Goal: Task Accomplishment & Management: Use online tool/utility

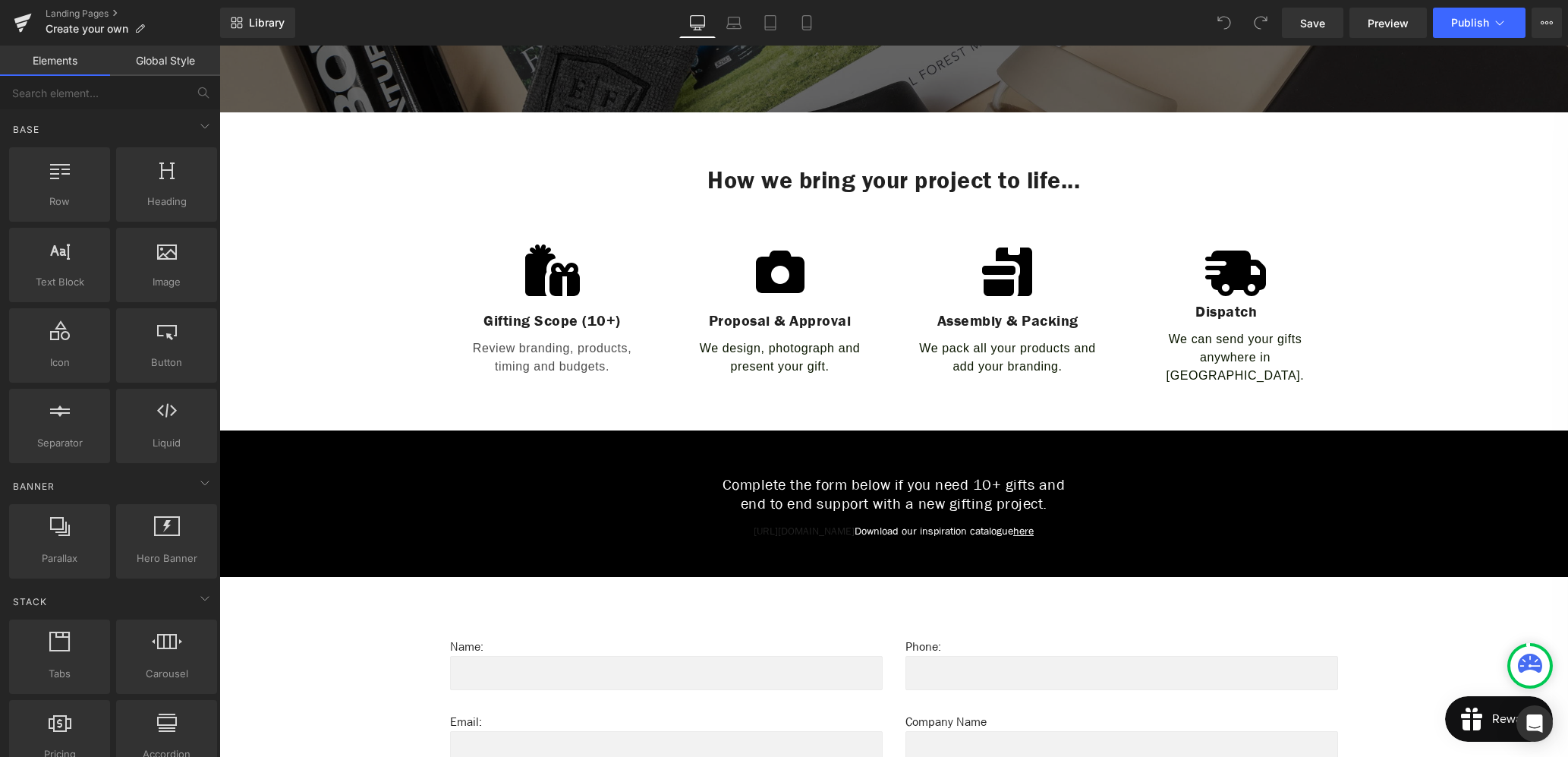
scroll to position [506, 0]
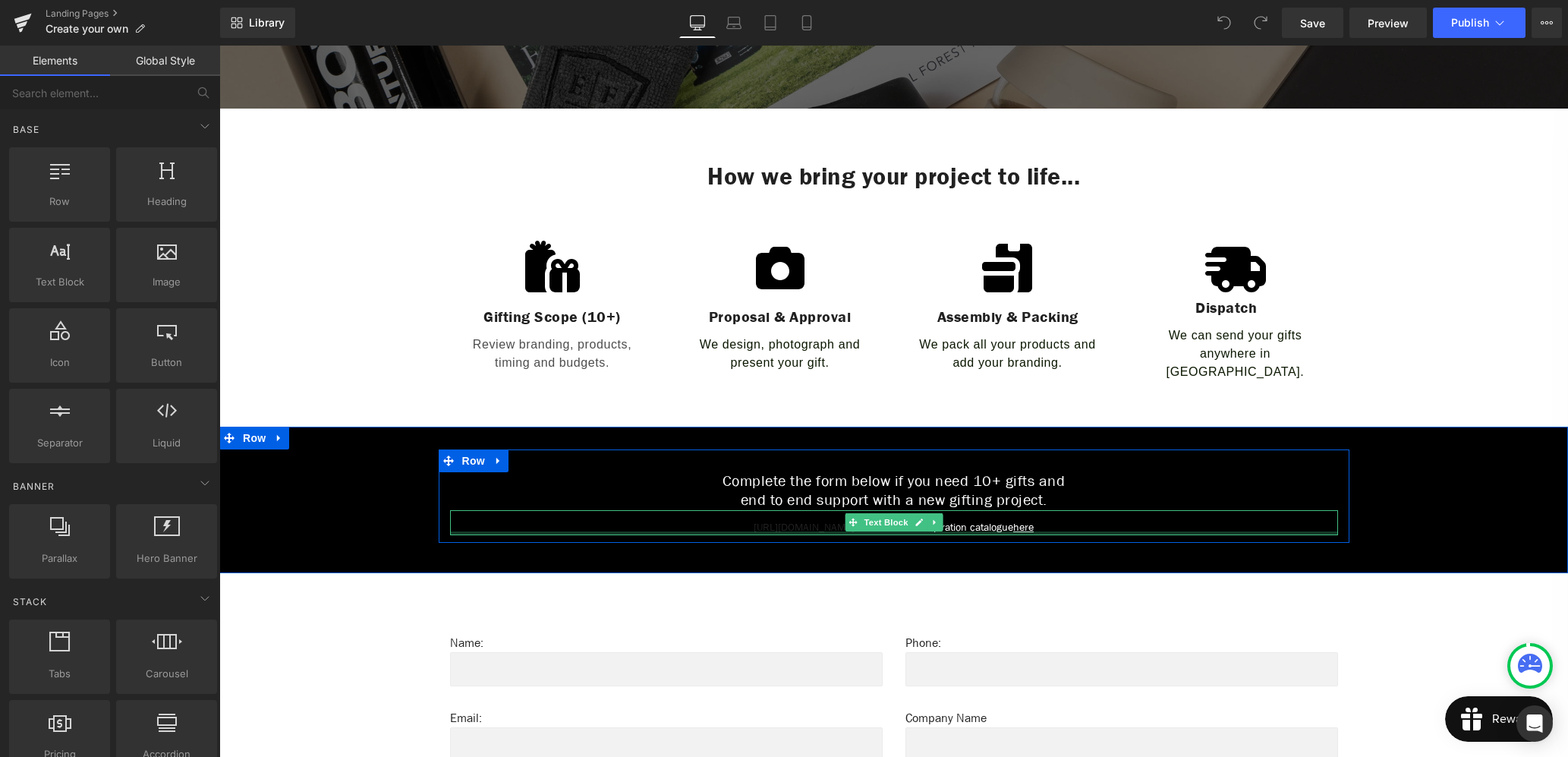
click at [957, 532] on div at bounding box center [894, 534] width 888 height 4
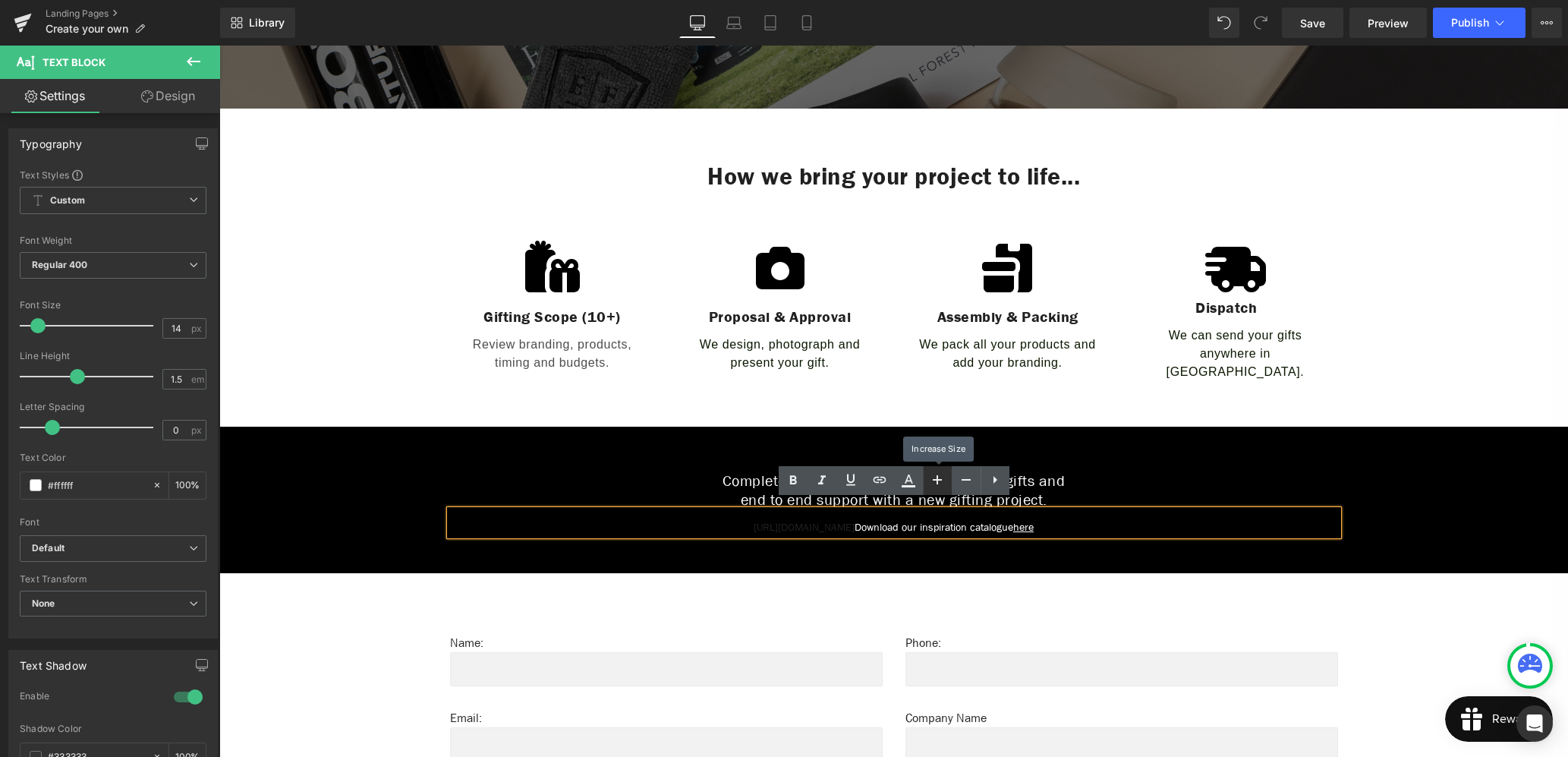
click at [936, 477] on icon at bounding box center [937, 480] width 19 height 19
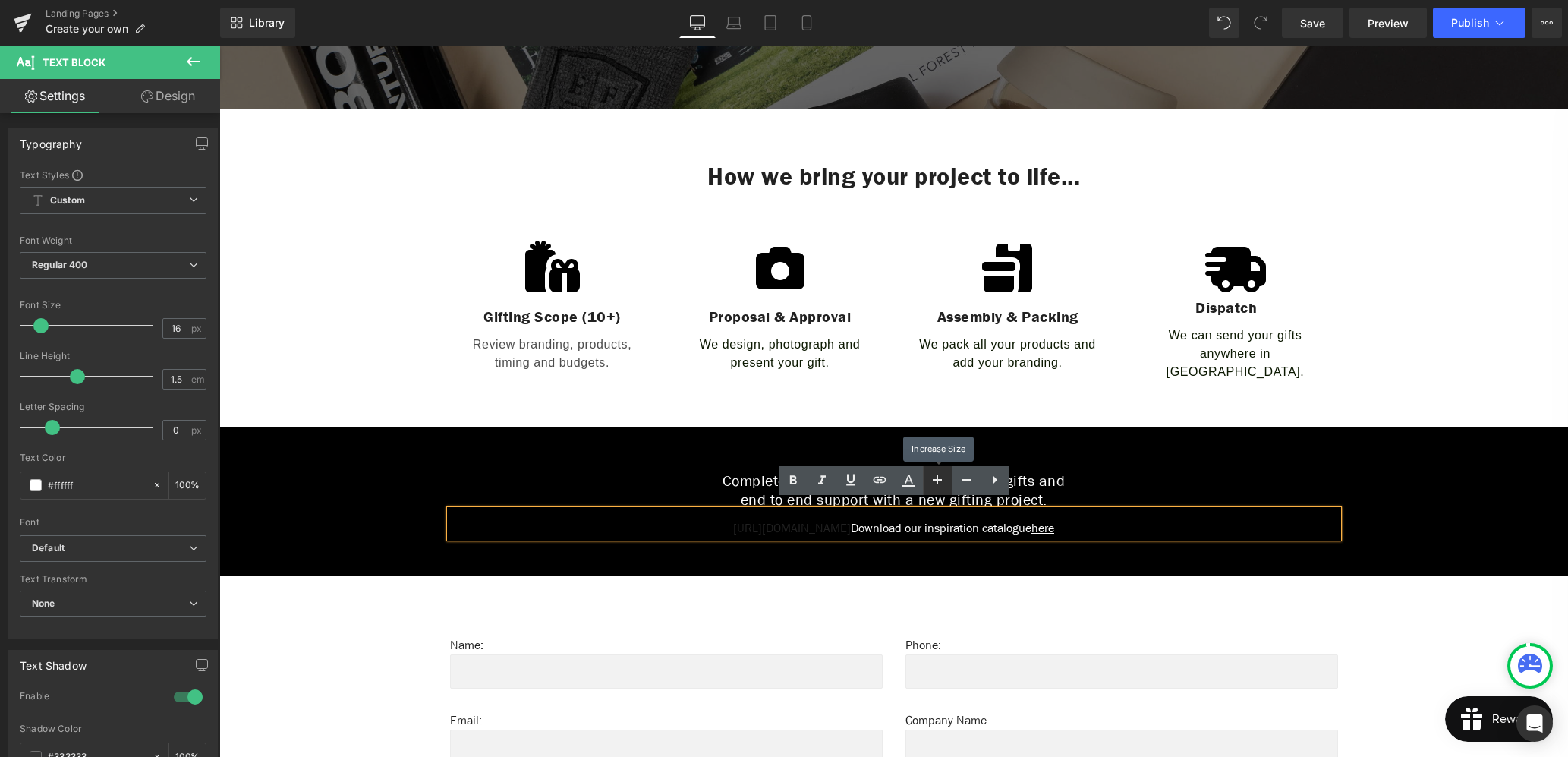
click at [936, 477] on icon at bounding box center [937, 480] width 19 height 19
type input "18"
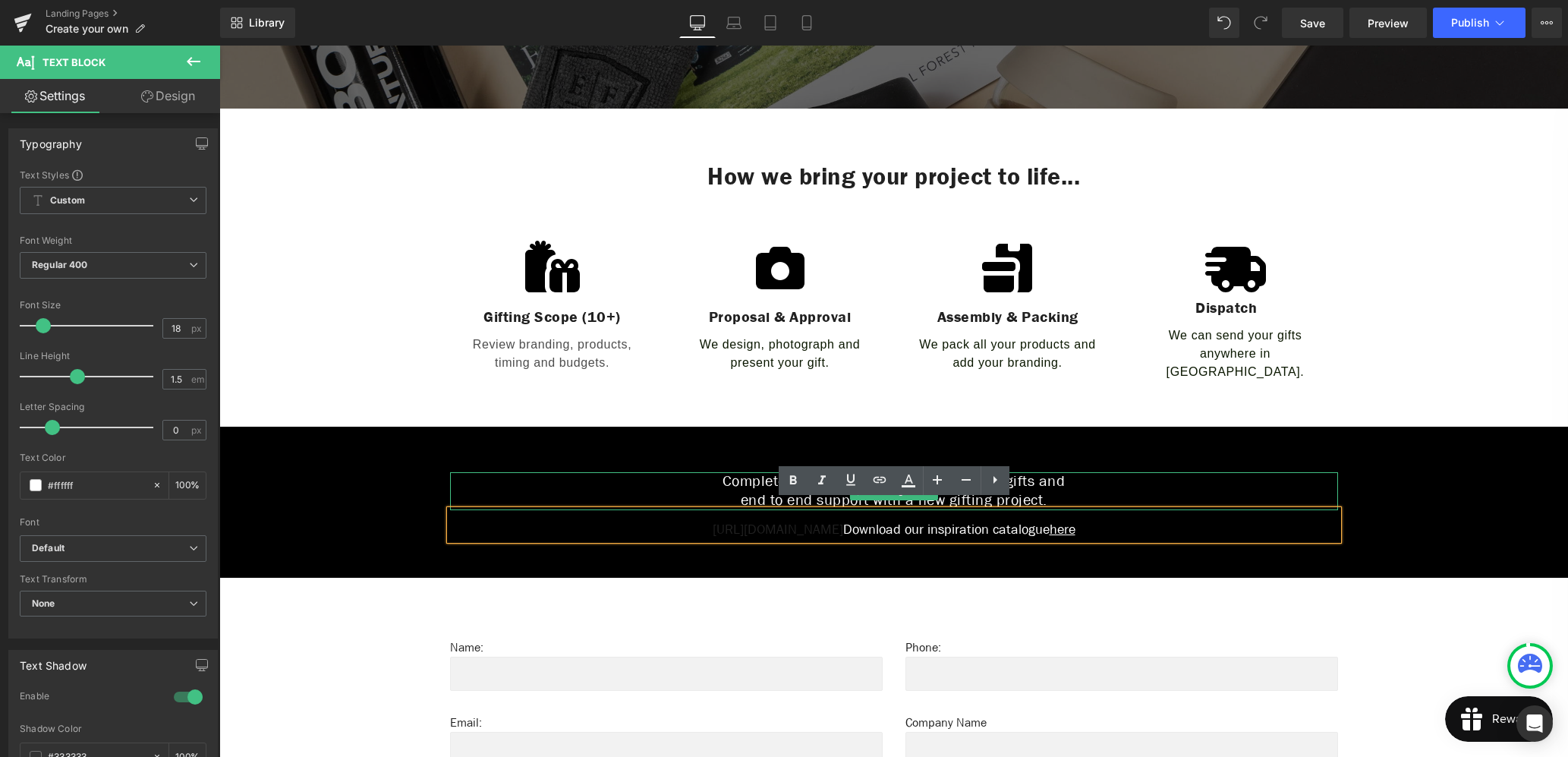
click at [1081, 478] on h1 "Complete the form below if you need 10+ gifts and" at bounding box center [894, 481] width 888 height 19
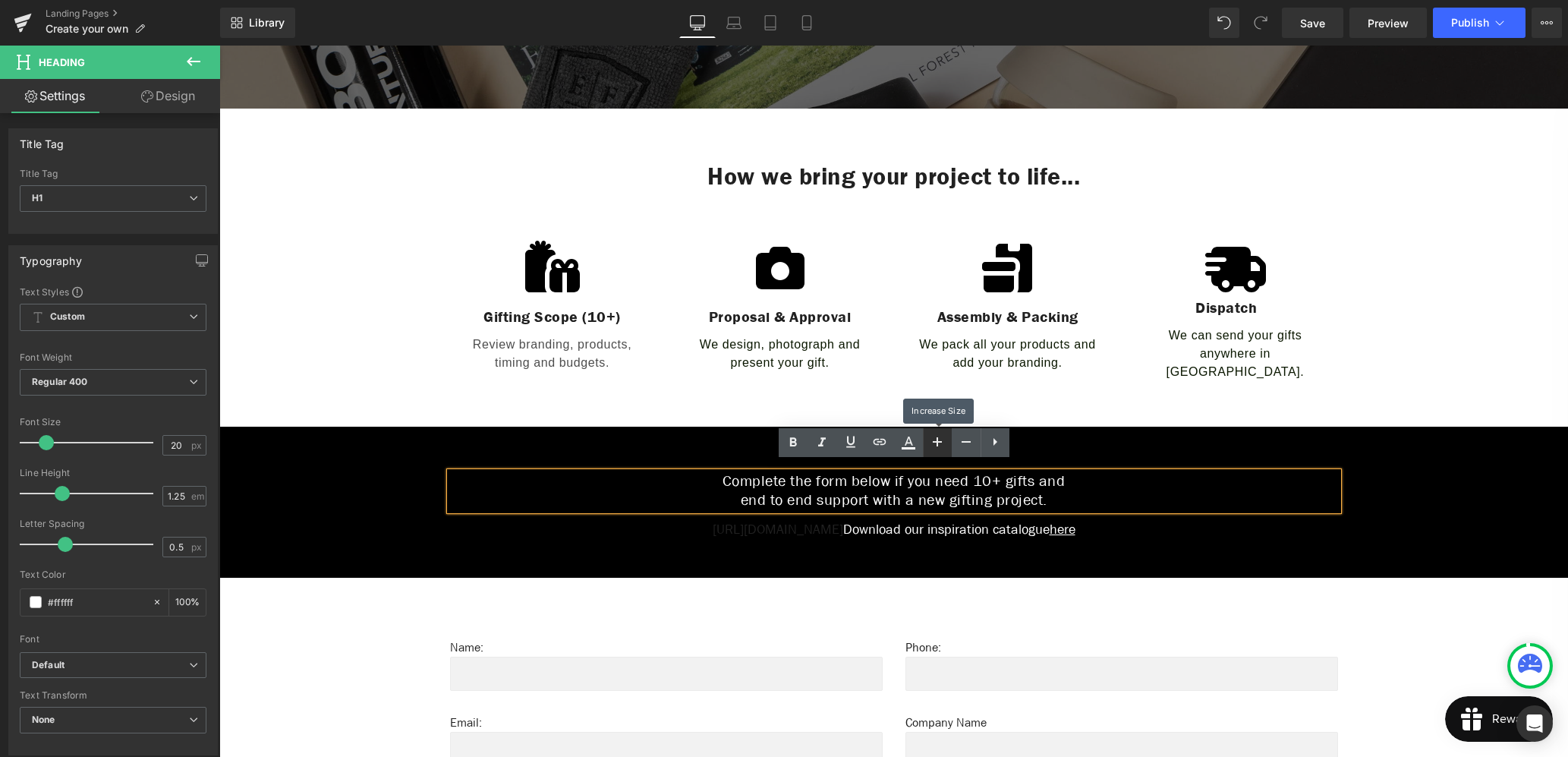
click at [939, 443] on icon at bounding box center [937, 442] width 19 height 19
type input "22"
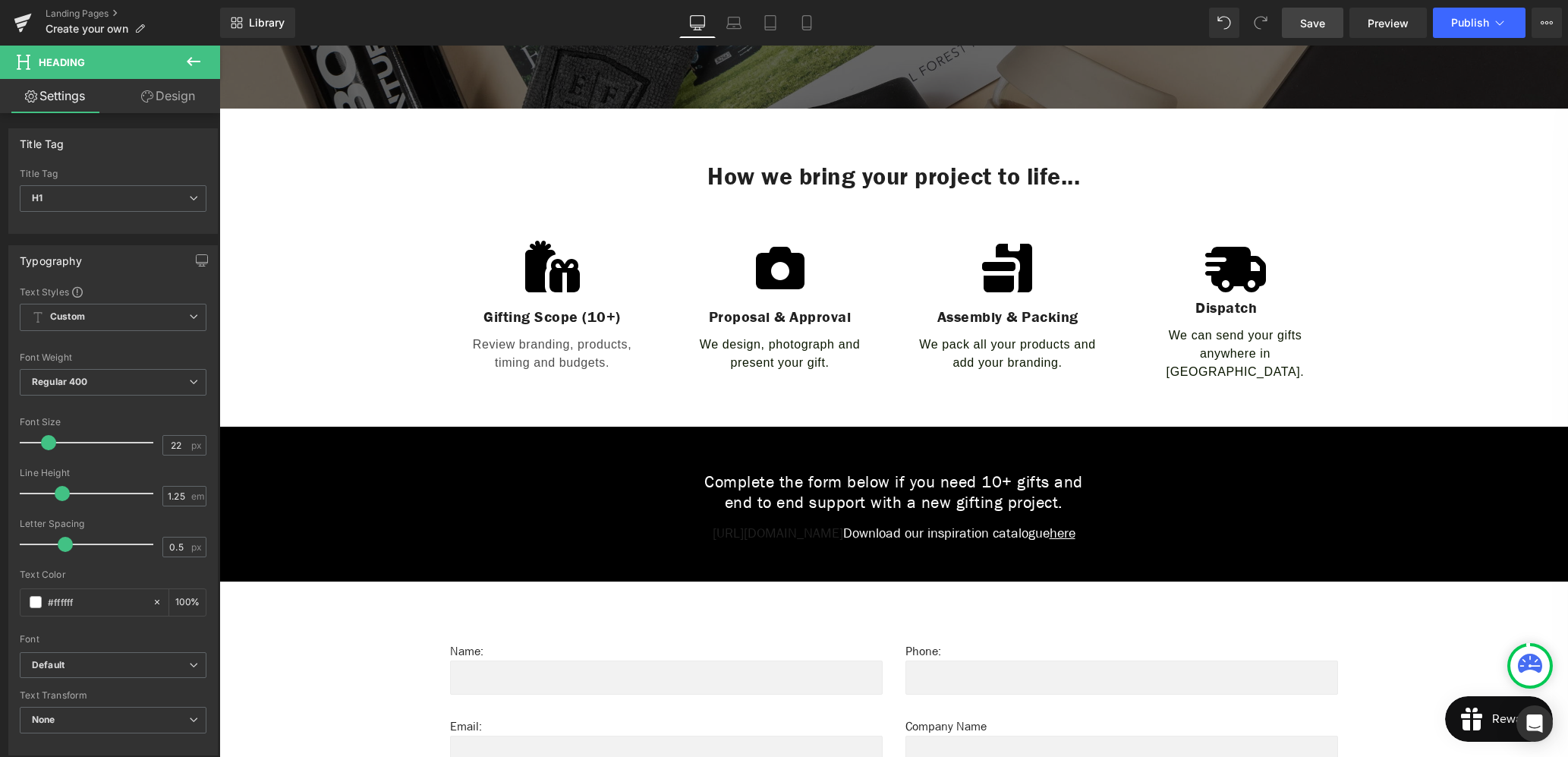
click at [1306, 26] on span "Save" at bounding box center [1313, 24] width 25 height 16
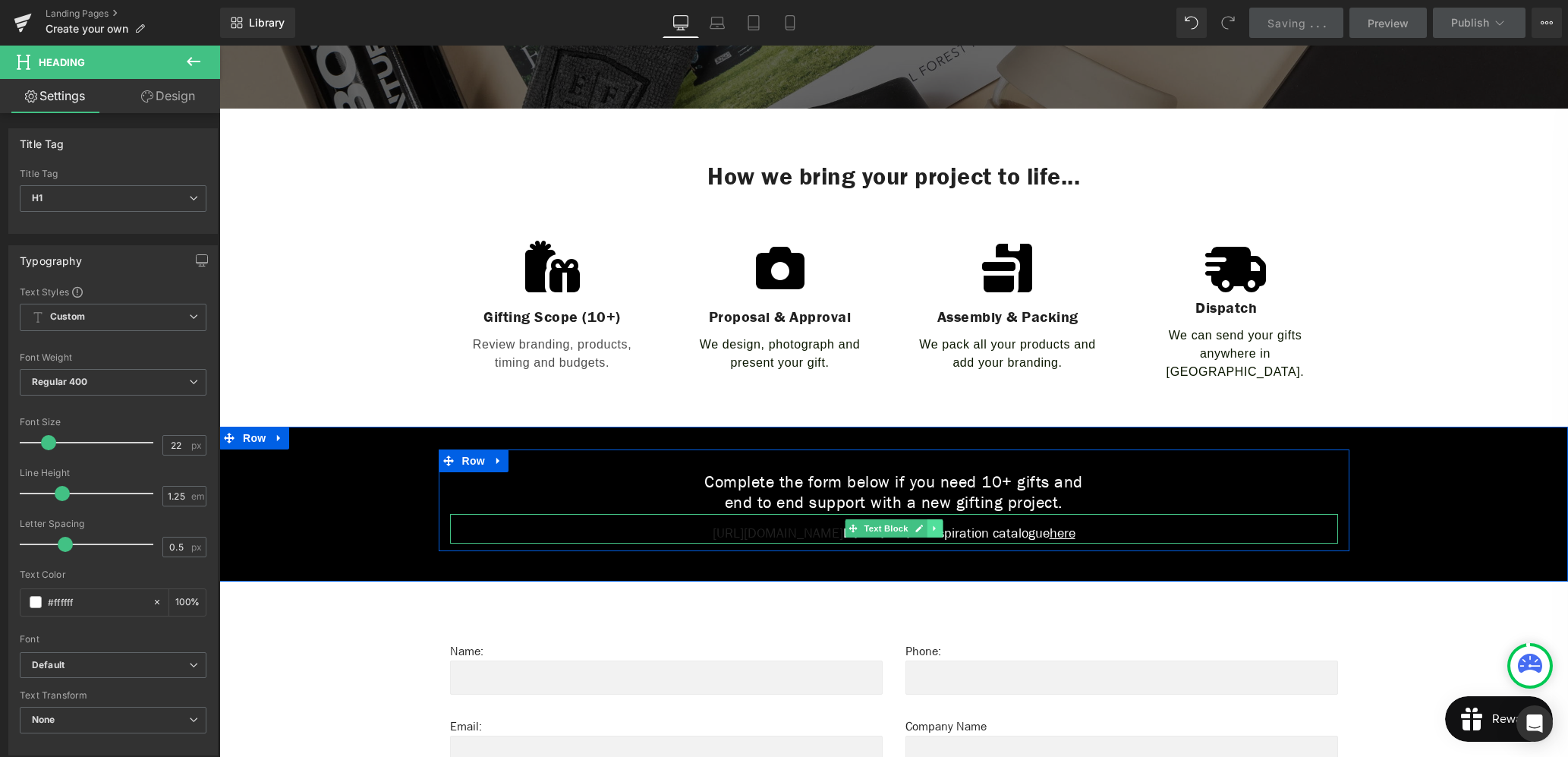
click at [937, 524] on icon at bounding box center [934, 528] width 9 height 9
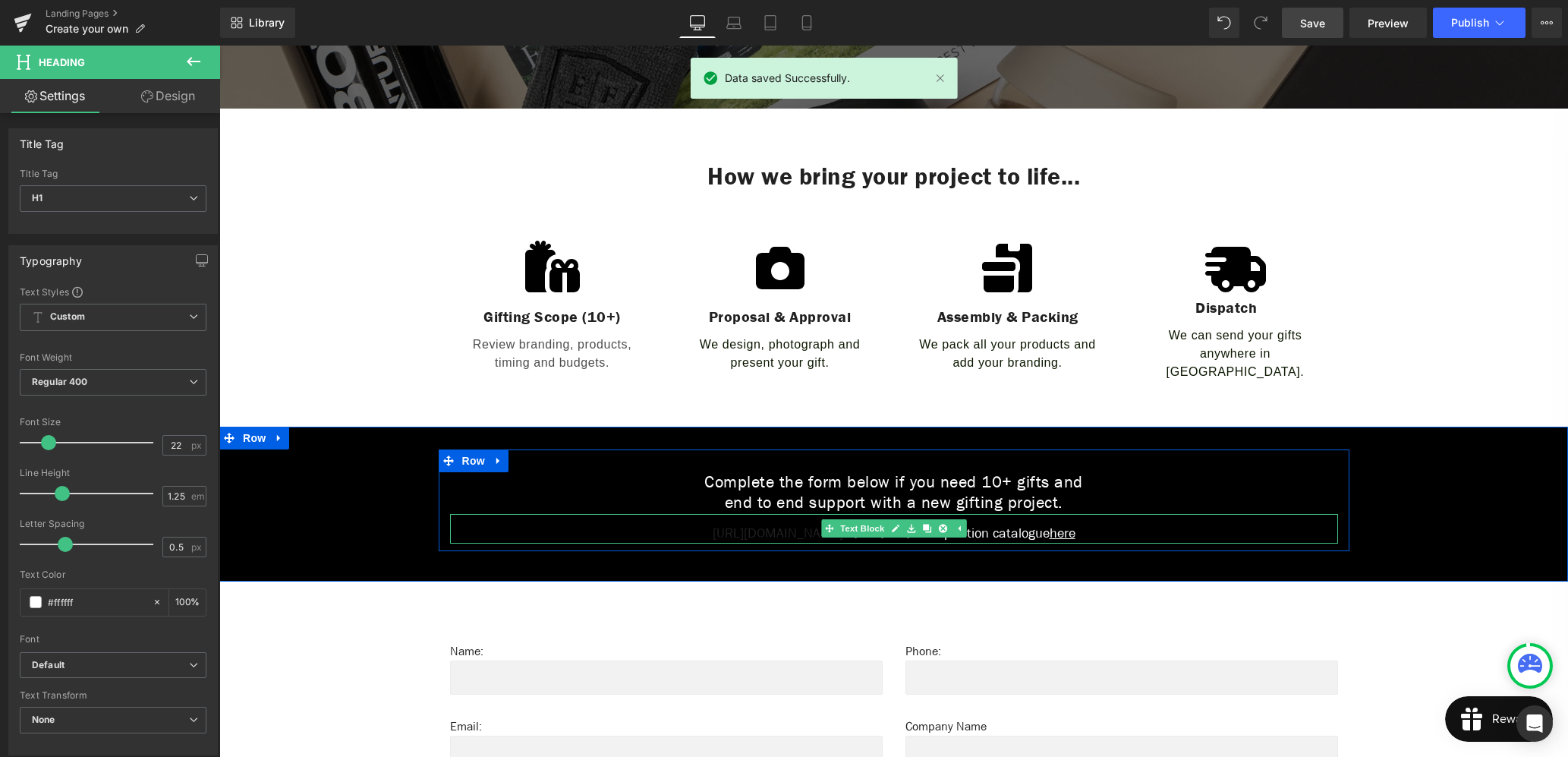
click at [1004, 525] on p "[URL][DOMAIN_NAME] Download our inspiration catalogue here" at bounding box center [894, 533] width 888 height 21
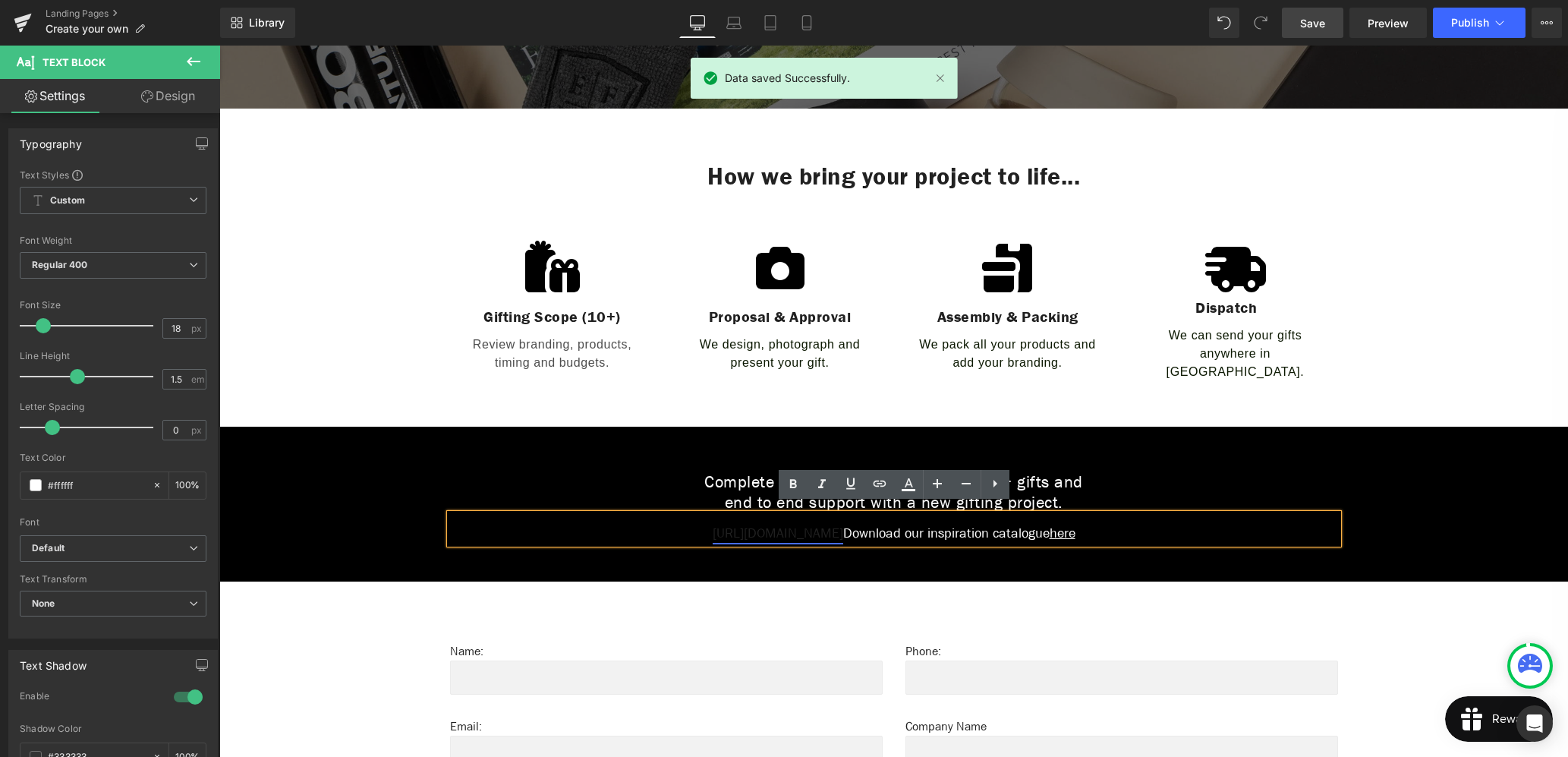
click at [780, 532] on link "[URL][DOMAIN_NAME]" at bounding box center [777, 533] width 130 height 19
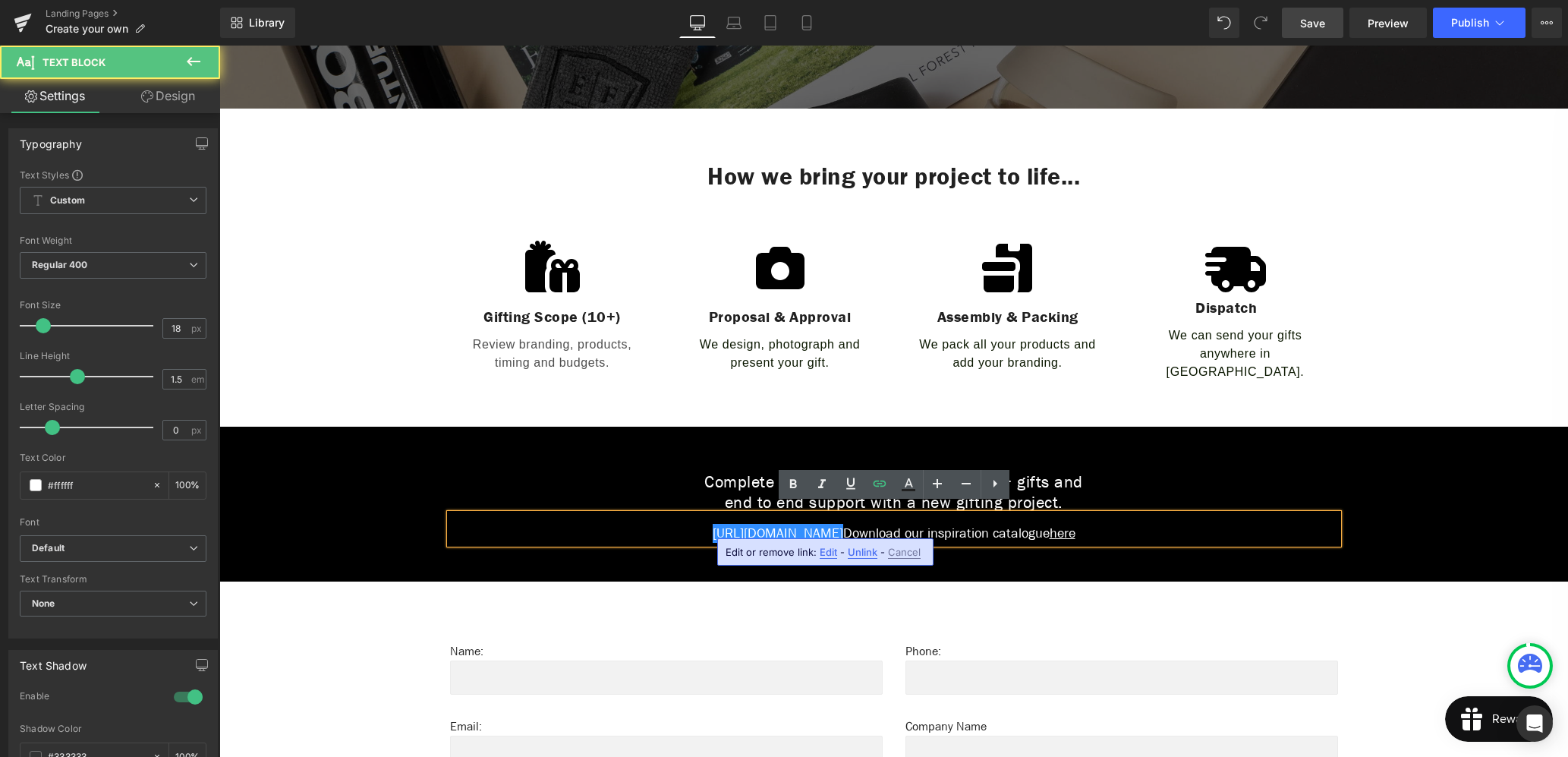
click at [1138, 529] on p "[URL][DOMAIN_NAME] Download our inspiration catalogue here" at bounding box center [894, 533] width 888 height 21
drag, startPoint x: 1322, startPoint y: 525, endPoint x: 1339, endPoint y: 525, distance: 17.0
click at [1282, 530] on p "[URL][DOMAIN_NAME] Download our inspiration catalogue here" at bounding box center [894, 533] width 888 height 21
click at [1399, 523] on div "Complete the form below if you need 10+ gifts and end to end support with a new…" at bounding box center [894, 500] width 1349 height 102
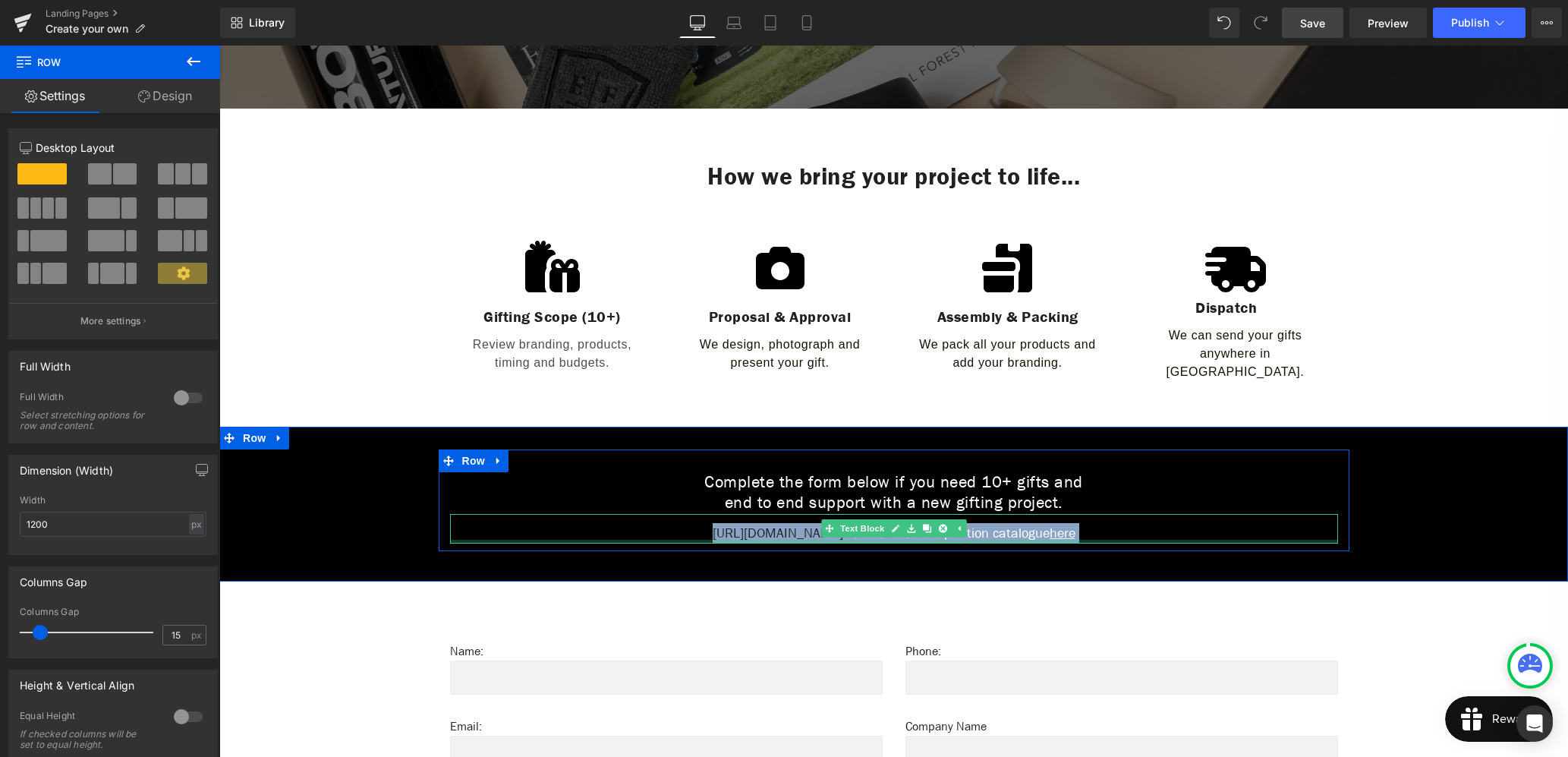
drag, startPoint x: 1339, startPoint y: 530, endPoint x: 1275, endPoint y: 529, distance: 64.0
click at [1310, 532] on div "Complete the form below if you need 10+ gifts and end to end support with a new…" at bounding box center [894, 507] width 910 height 71
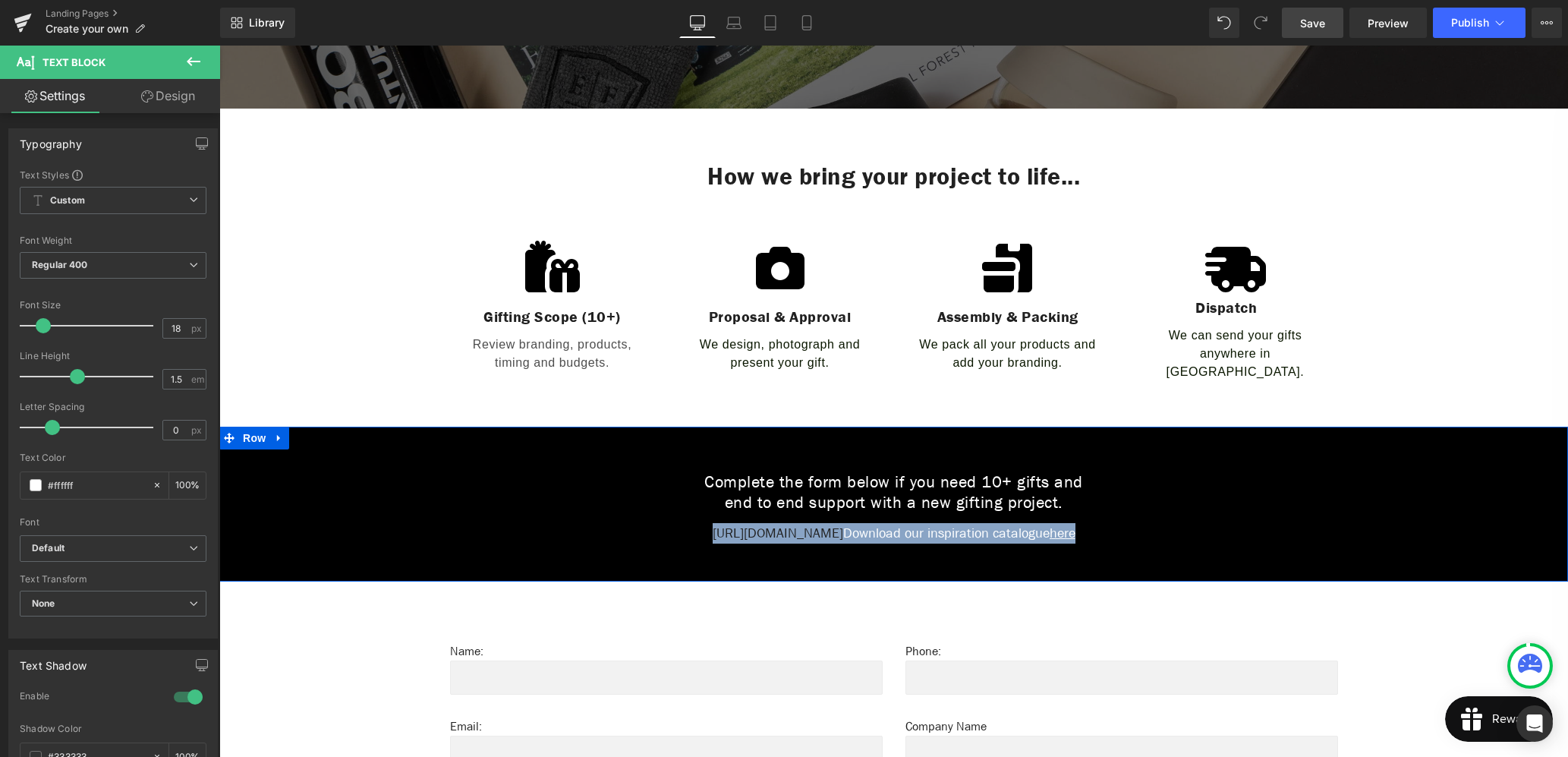
click at [1400, 515] on div "Complete the form below if you need 10+ gifts and end to end support with a new…" at bounding box center [894, 500] width 1349 height 102
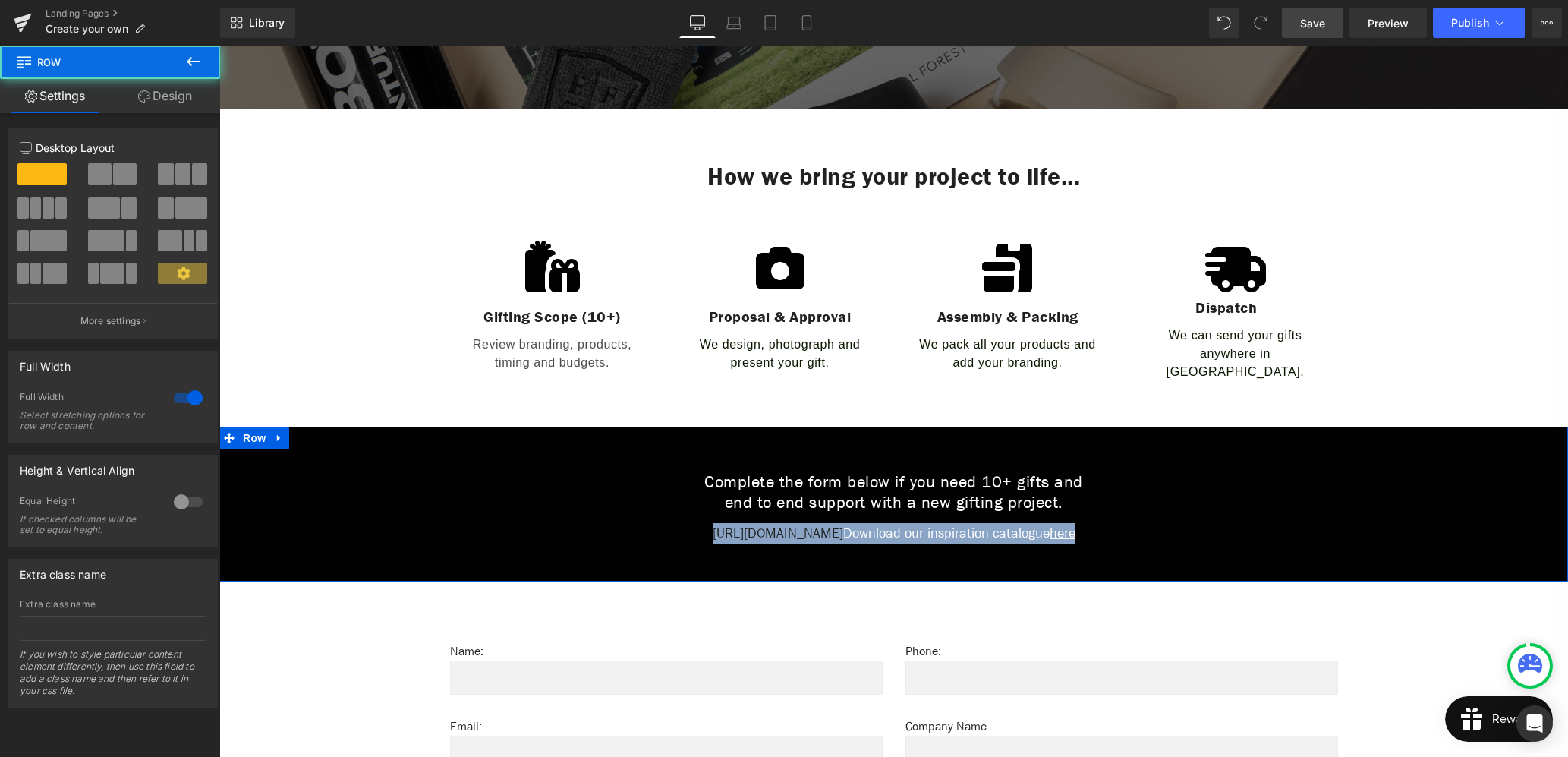
click at [219, 46] on div at bounding box center [219, 46] width 0 height 0
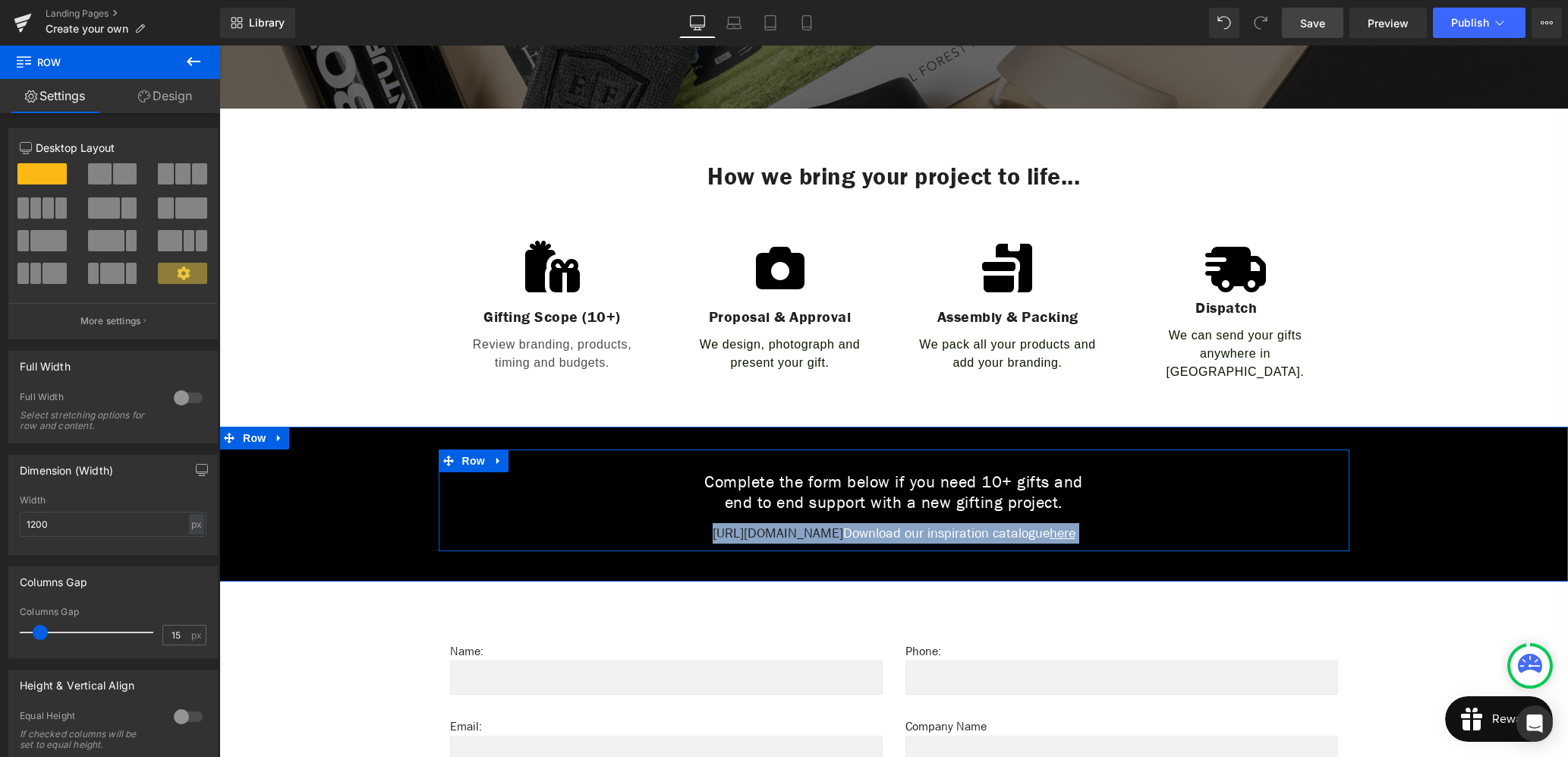
click at [673, 529] on p "[URL][DOMAIN_NAME] Download our inspiration catalogue here" at bounding box center [894, 533] width 888 height 21
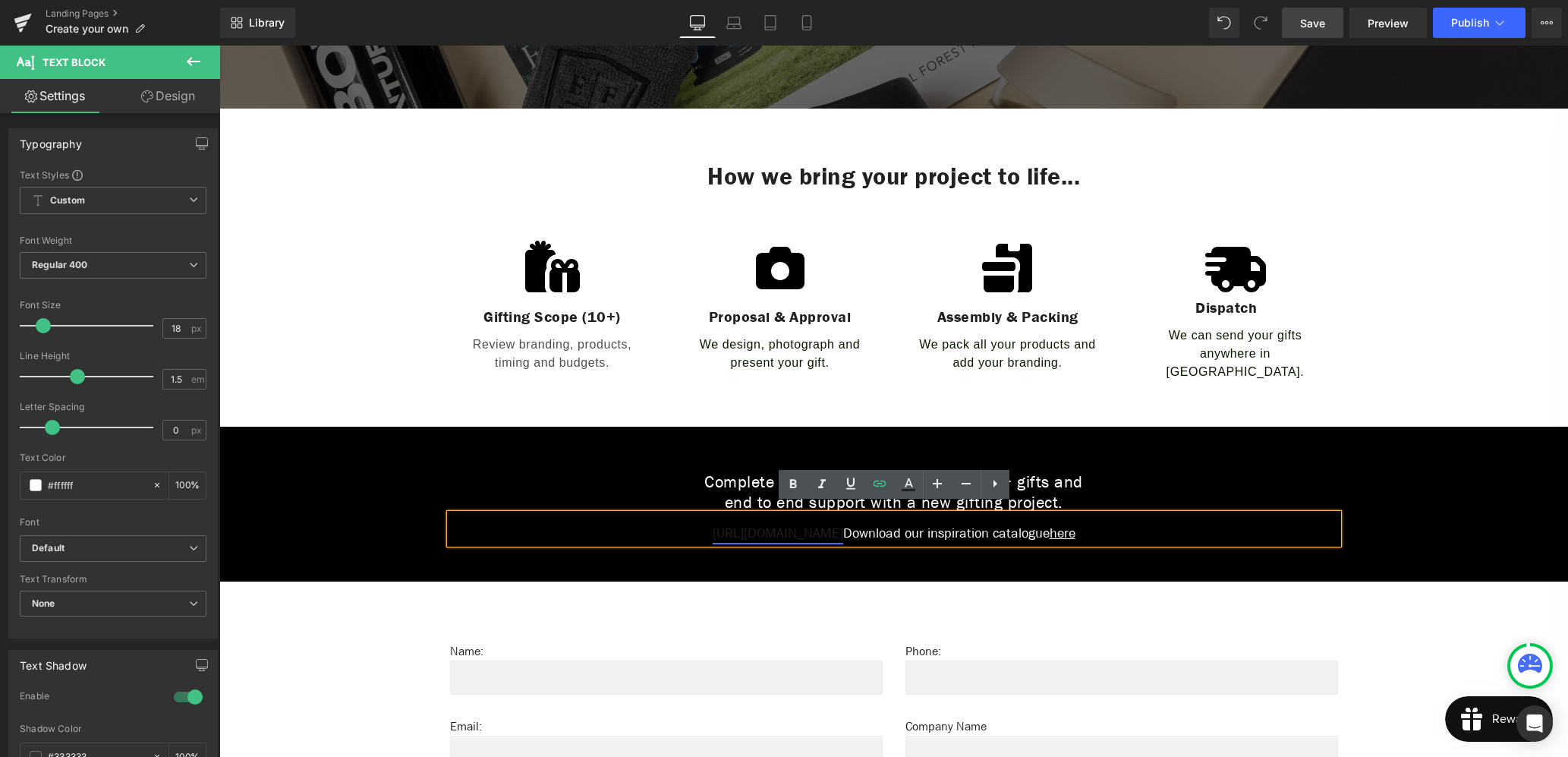
click at [764, 525] on link "[URL][DOMAIN_NAME]" at bounding box center [777, 533] width 130 height 19
click at [783, 551] on span "Edit or remove link:" at bounding box center [770, 551] width 91 height 12
click at [863, 554] on span "Unlink" at bounding box center [862, 551] width 29 height 13
click at [820, 523] on p "[URL][DOMAIN_NAME] Download our inspiration catalogue here" at bounding box center [894, 533] width 888 height 21
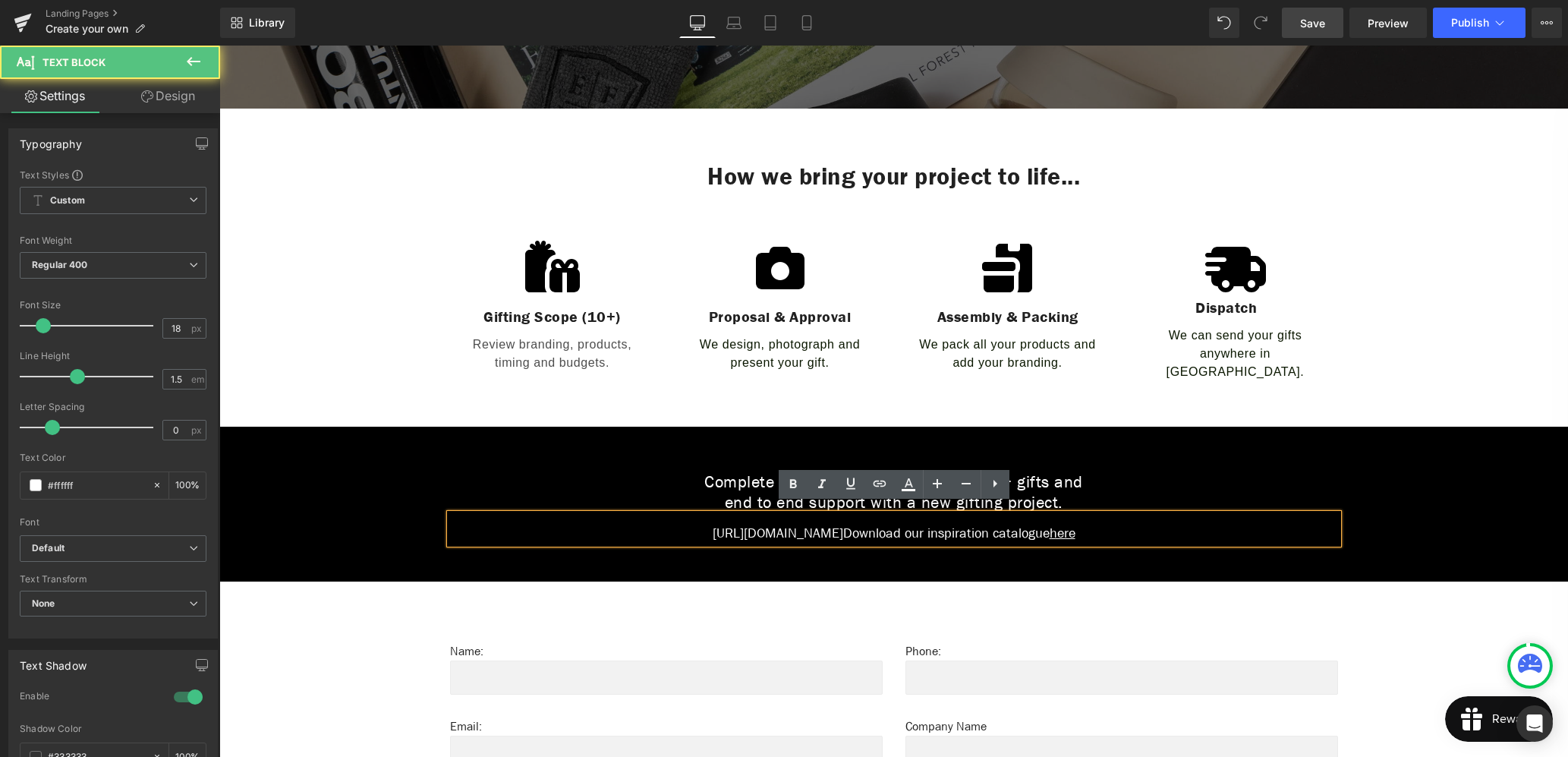
drag, startPoint x: 843, startPoint y: 526, endPoint x: 696, endPoint y: 522, distance: 147.1
click at [696, 523] on p "[URL][DOMAIN_NAME] Download our inspiration catalogue here" at bounding box center [894, 533] width 888 height 21
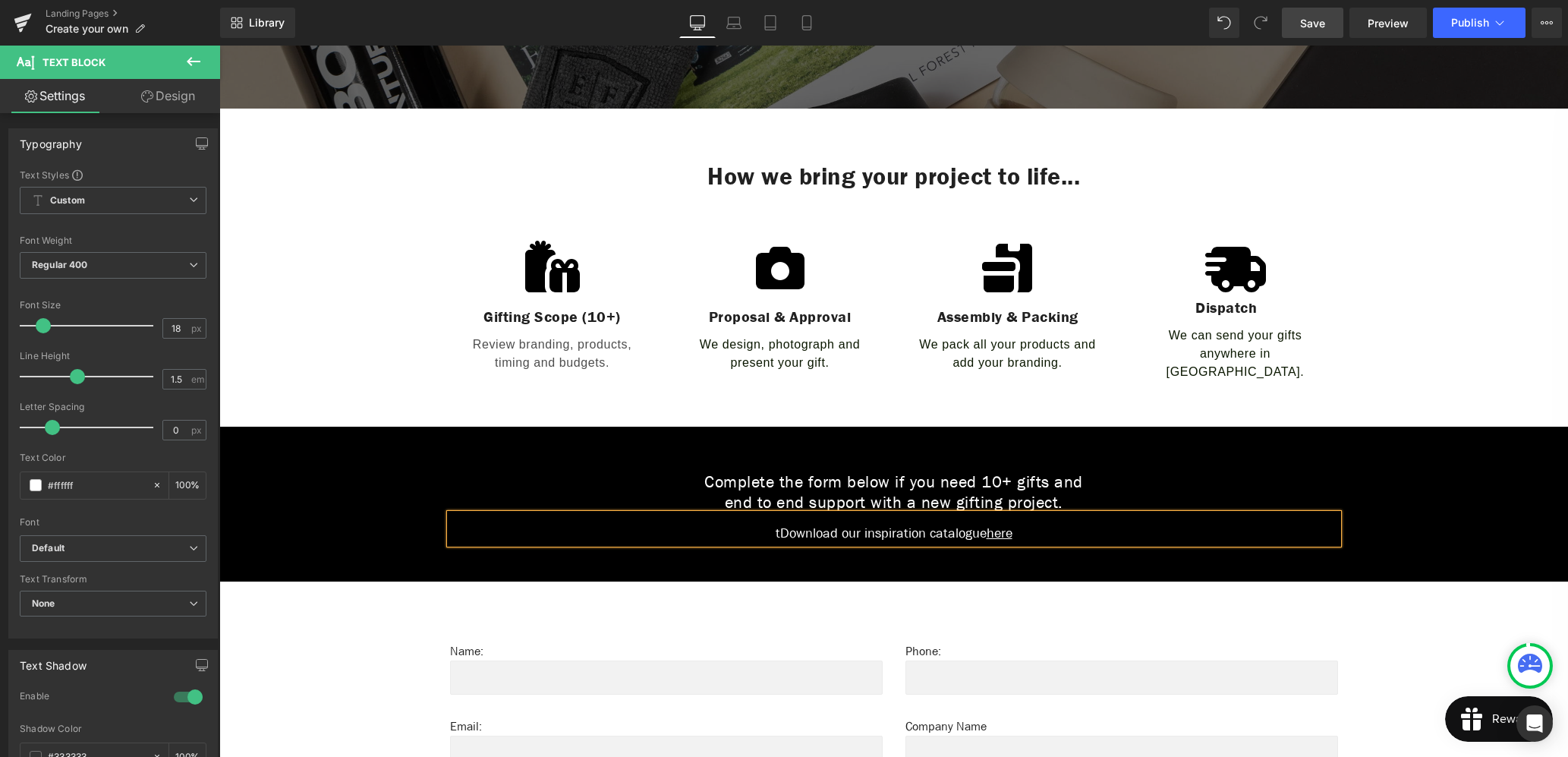
click at [774, 524] on p "t Download our inspiration catalogue here" at bounding box center [894, 533] width 888 height 21
click at [999, 527] on link "here" at bounding box center [997, 533] width 25 height 19
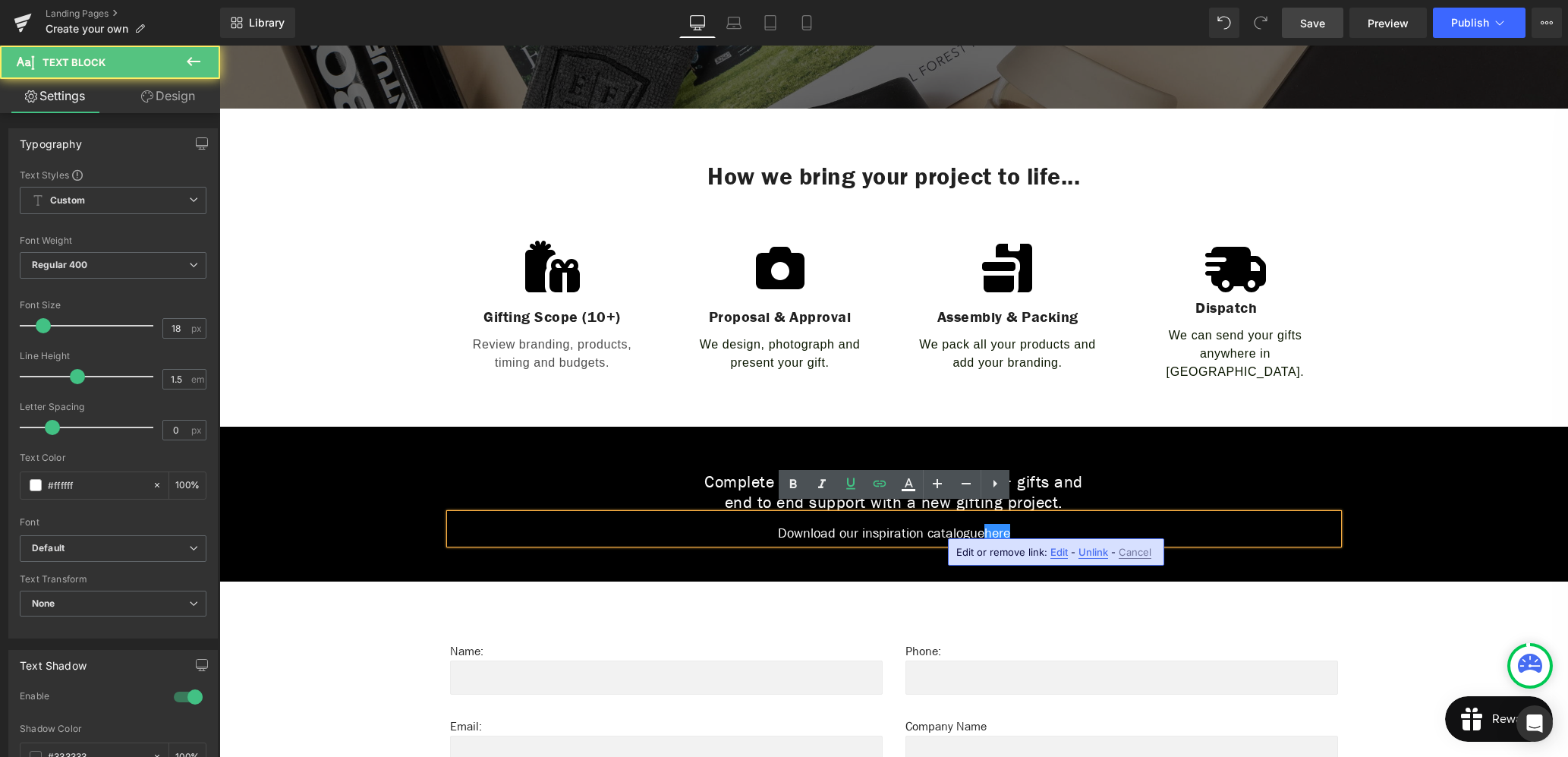
click at [1235, 523] on p "Download our inspiration catalogue here" at bounding box center [894, 533] width 888 height 21
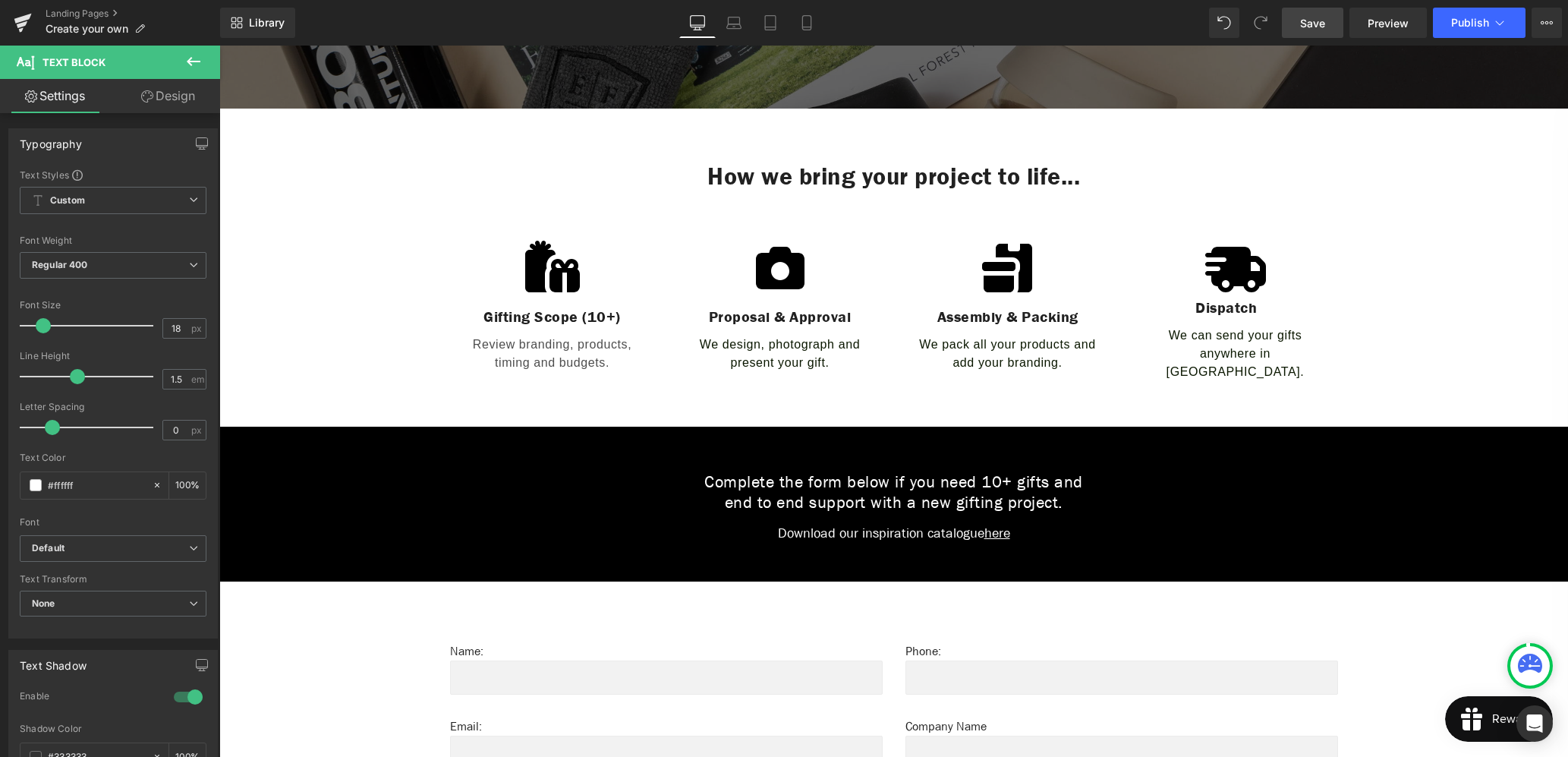
drag, startPoint x: 1320, startPoint y: 22, endPoint x: 1332, endPoint y: 28, distance: 13.4
click at [1320, 22] on span "Save" at bounding box center [1313, 24] width 25 height 16
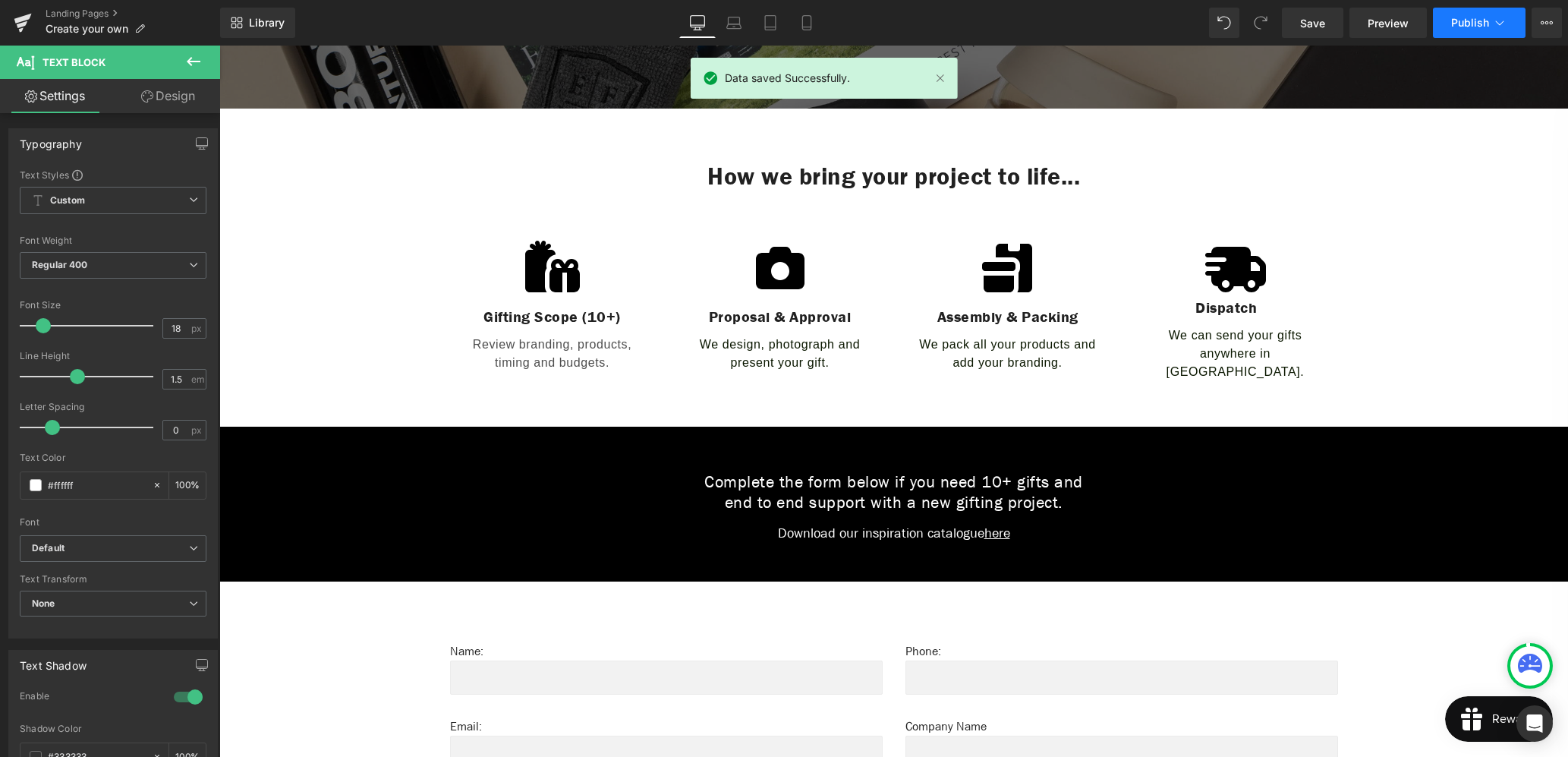
click at [1475, 22] on span "Publish" at bounding box center [1469, 23] width 38 height 12
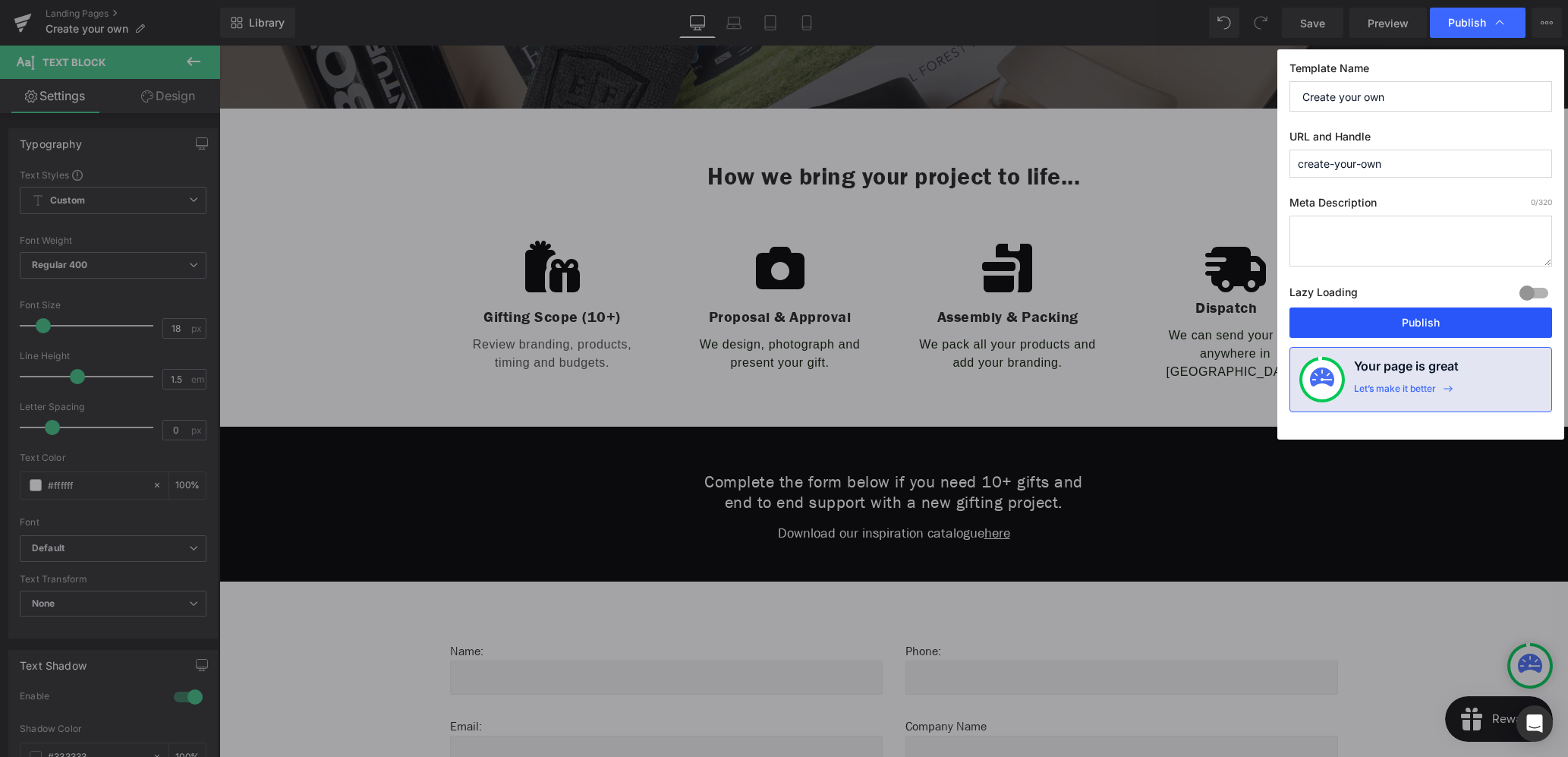
click at [1373, 322] on button "Publish" at bounding box center [1420, 322] width 262 height 30
